Goal: Task Accomplishment & Management: Manage account settings

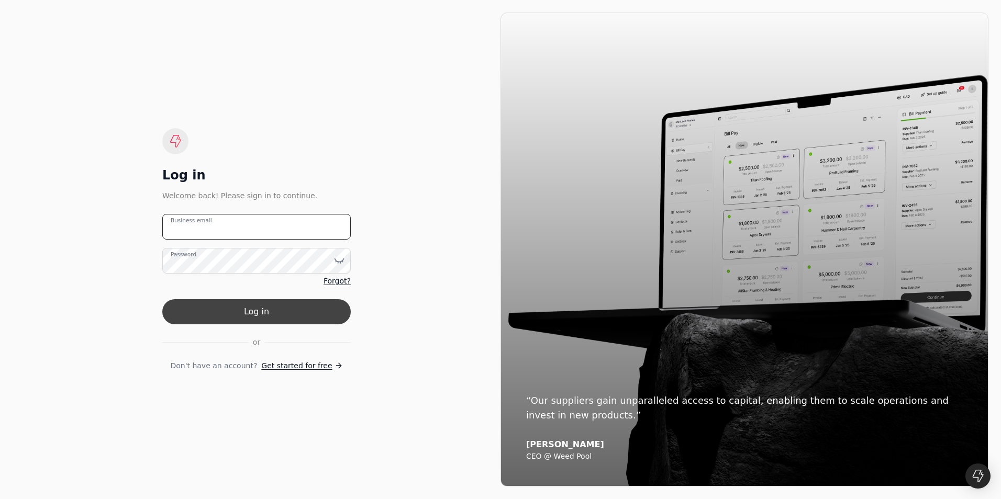
type email "[PERSON_NAME][EMAIL_ADDRESS][PERSON_NAME][DOMAIN_NAME]"
click at [291, 314] on button "Log in" at bounding box center [256, 311] width 188 height 25
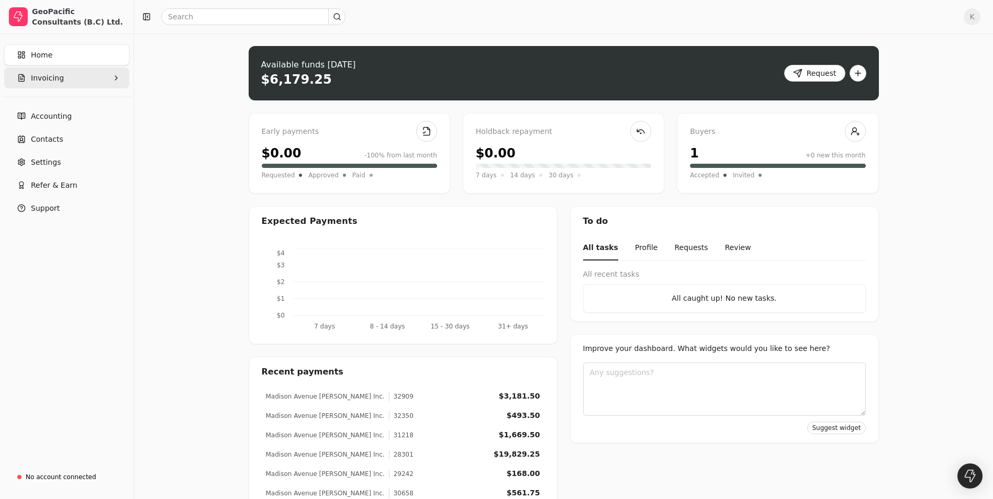
click at [55, 80] on span "Invoicing" at bounding box center [47, 78] width 33 height 11
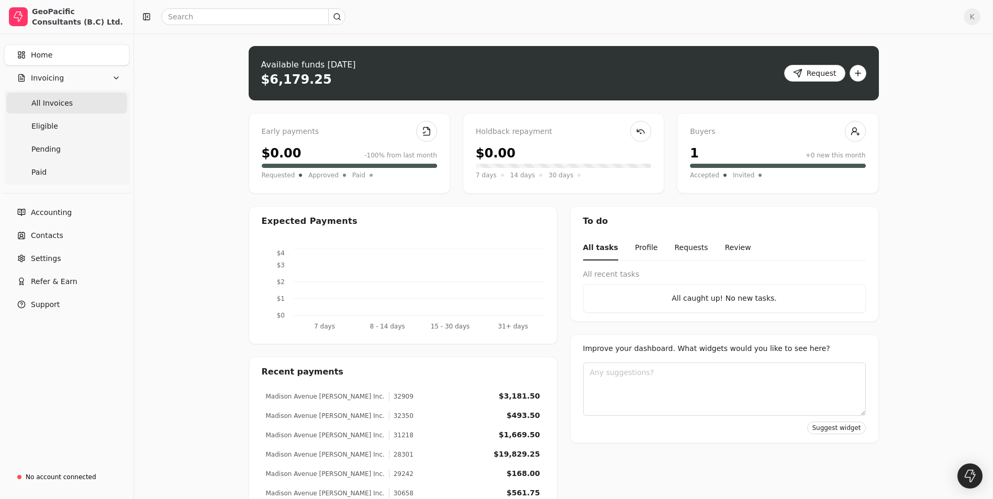
click at [66, 107] on span "All Invoices" at bounding box center [51, 103] width 41 height 11
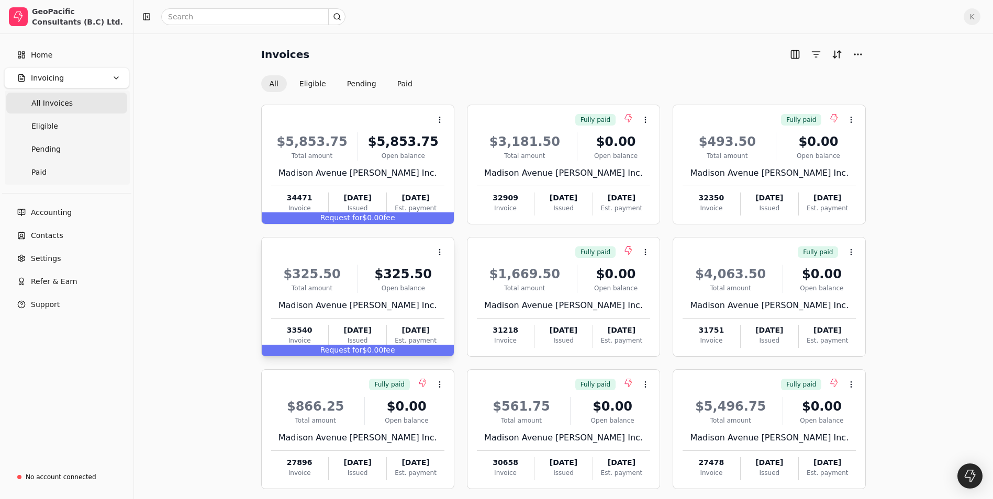
click at [397, 263] on div "$325.50 Total amount $325.50 Open balance Madison Avenue [PERSON_NAME] Inc. 335…" at bounding box center [357, 303] width 173 height 89
click at [477, 279] on li "Open" at bounding box center [490, 277] width 129 height 19
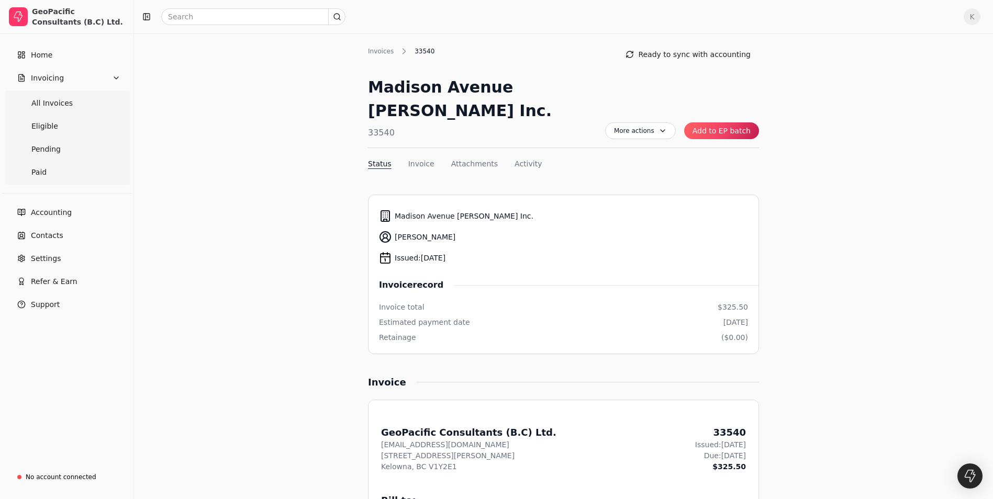
click at [704, 122] on button "Add to EP batch" at bounding box center [721, 130] width 75 height 17
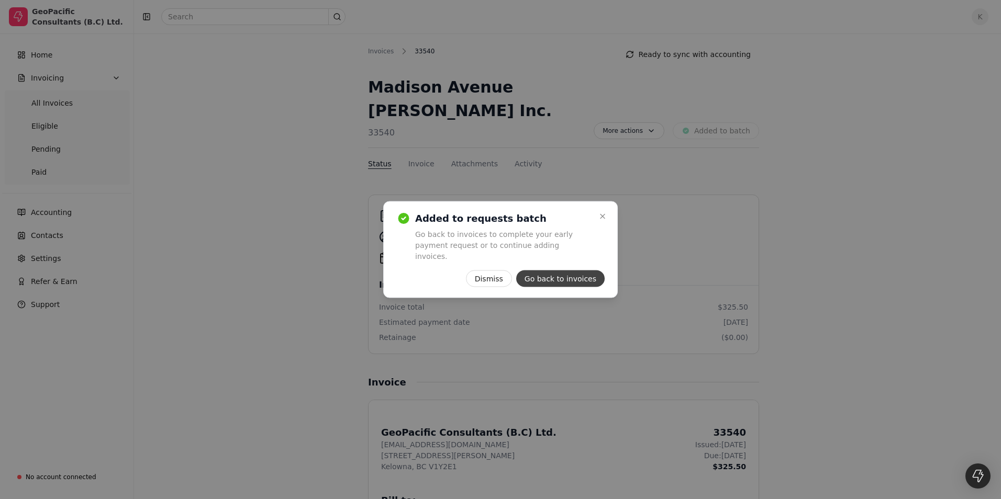
click at [551, 273] on button "Go back to invoices" at bounding box center [560, 279] width 88 height 17
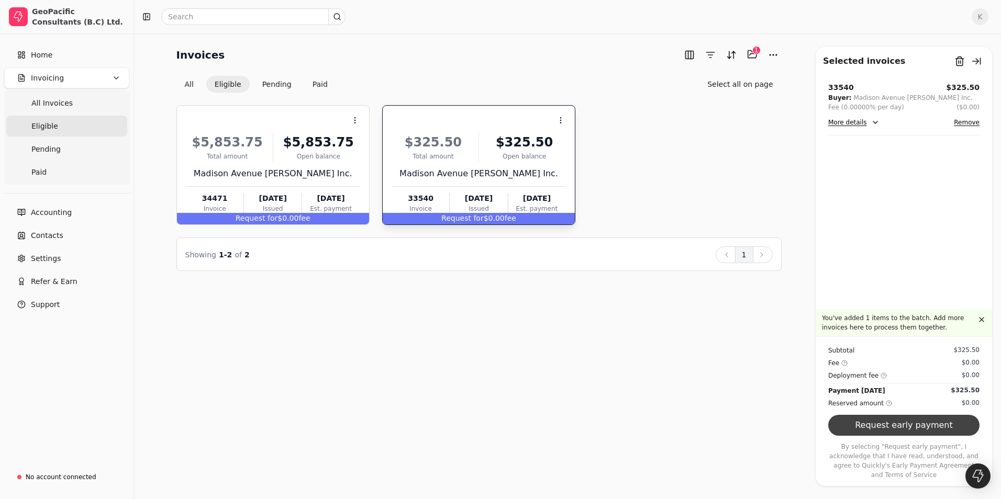
click at [896, 433] on button "Request early payment" at bounding box center [903, 425] width 151 height 21
